Goal: Information Seeking & Learning: Learn about a topic

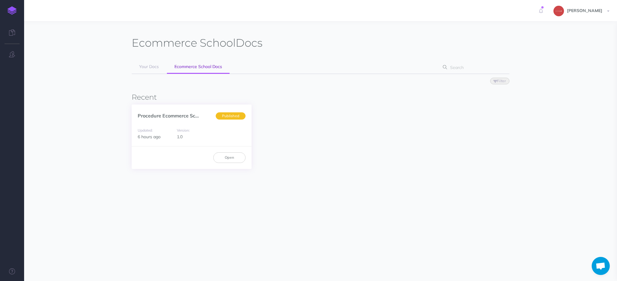
click at [190, 109] on div "Procedure Ecommerce Sc... Published" at bounding box center [192, 113] width 120 height 16
click at [190, 122] on div "Updated: 6 hours ago Version: 1.0" at bounding box center [192, 134] width 120 height 26
click at [189, 117] on link "Procedure Ecommerce Sc..." at bounding box center [168, 116] width 61 height 6
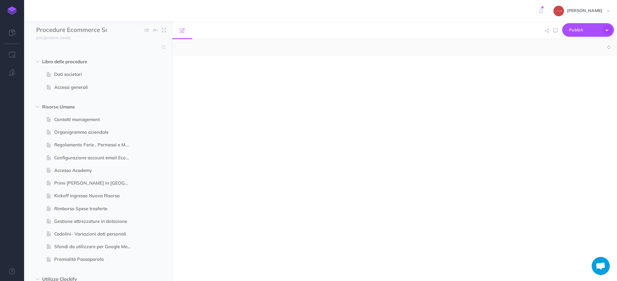
scroll to position [2964, 0]
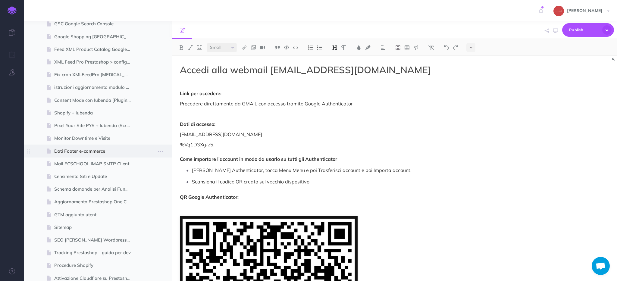
click at [112, 155] on span at bounding box center [98, 151] width 148 height 13
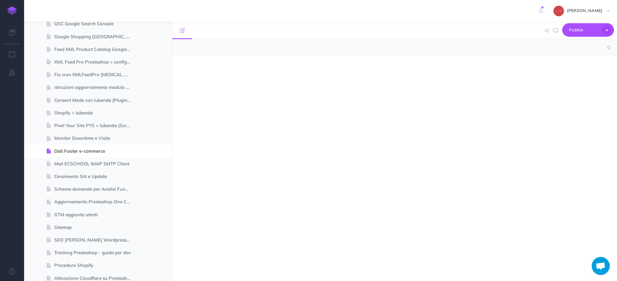
select select "null"
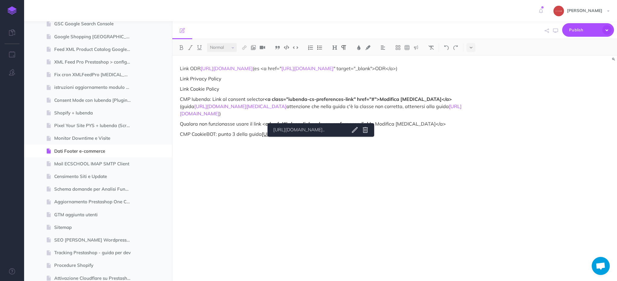
click at [314, 137] on link "[URL][DOMAIN_NAME]" at bounding box center [288, 134] width 52 height 6
click at [324, 134] on div "[URL][DOMAIN_NAME].." at bounding box center [308, 130] width 75 height 11
drag, startPoint x: 332, startPoint y: 160, endPoint x: 331, endPoint y: 151, distance: 8.8
click at [332, 160] on div "Link ODR [URL][DOMAIN_NAME] (es <a href=" [URL][DOMAIN_NAME] " target="_blank">…" at bounding box center [327, 165] width 311 height 219
click at [332, 138] on p "CMP CookieBOT: punto 3 [PERSON_NAME] [URL][DOMAIN_NAME]" at bounding box center [328, 134] width 296 height 7
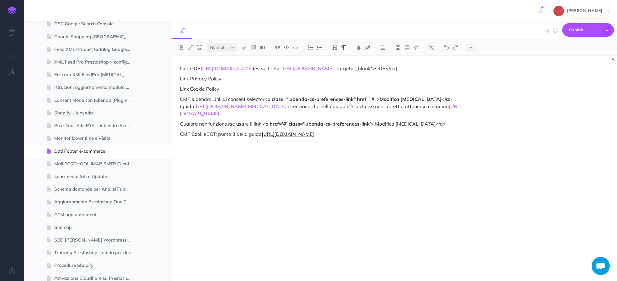
click at [314, 137] on link "[URL][DOMAIN_NAME]" at bounding box center [288, 134] width 52 height 6
click at [337, 130] on link "[URL][DOMAIN_NAME].." at bounding box center [322, 130] width 75 height 8
